Goal: Task Accomplishment & Management: Manage account settings

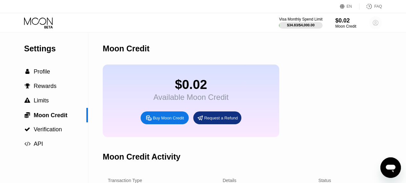
click at [377, 21] on icon at bounding box center [375, 22] width 5 height 5
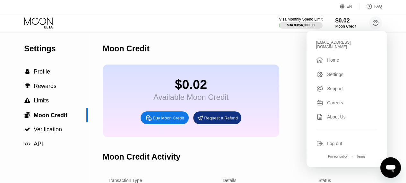
click at [337, 57] on div "Home" at bounding box center [333, 59] width 12 height 5
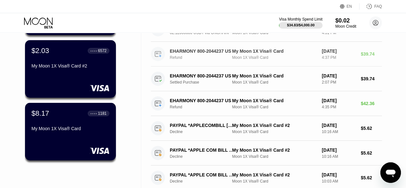
scroll to position [5, 0]
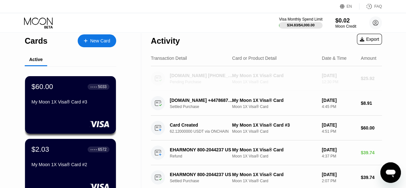
click at [212, 70] on div "[DOMAIN_NAME] [PHONE_NUMBER] SG Pending Purchase My Moon 1X Visa® Card Moon 1X …" at bounding box center [266, 78] width 231 height 25
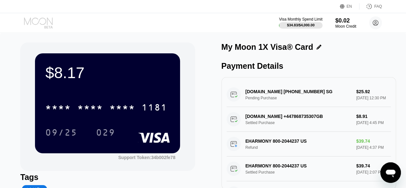
click at [35, 21] on icon at bounding box center [39, 22] width 30 height 11
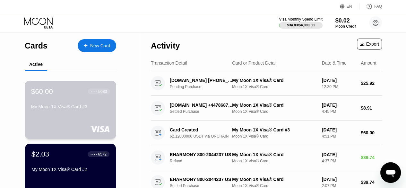
click at [69, 103] on div "$60.00 ● ● ● ● 5033 My Moon 1X Visa® Card #3" at bounding box center [70, 99] width 79 height 25
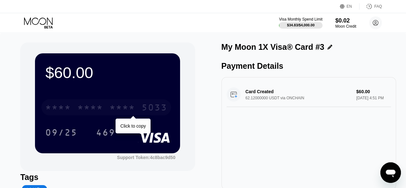
click at [69, 103] on div "* * * * * * * * * * * * 5033" at bounding box center [106, 107] width 130 height 16
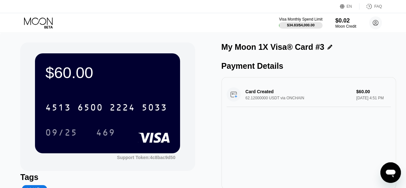
click at [26, 15] on div "Visa Monthly Spend Limit $34.83 / $4,000.00 $0.02 Moon Credit [EMAIL_ADDRESS][D…" at bounding box center [203, 22] width 406 height 19
click at [31, 21] on icon at bounding box center [39, 22] width 30 height 11
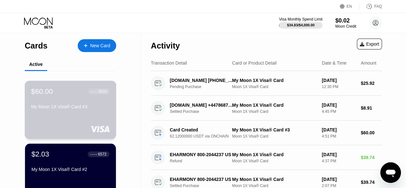
click at [53, 100] on div "$60.00 ● ● ● ● 5033 My Moon 1X Visa® Card #3" at bounding box center [70, 99] width 79 height 25
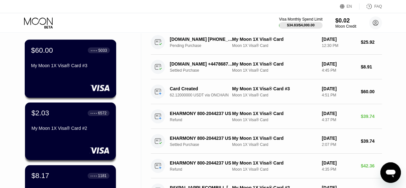
scroll to position [40, 0]
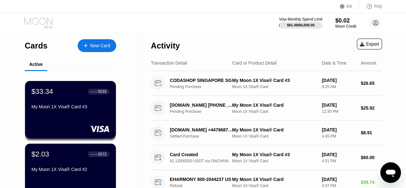
click at [38, 23] on icon at bounding box center [38, 20] width 29 height 7
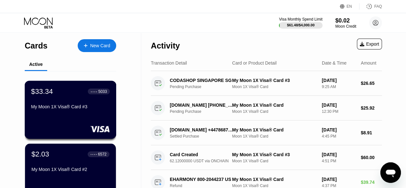
click at [75, 100] on div "$33.34 ● ● ● ● 5033 My Moon 1X Visa® Card #3" at bounding box center [70, 99] width 79 height 25
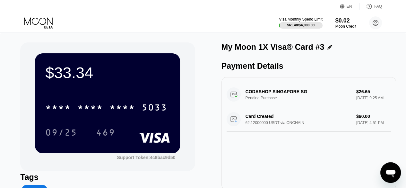
click at [52, 20] on icon at bounding box center [39, 22] width 30 height 11
